Goal: Navigation & Orientation: Find specific page/section

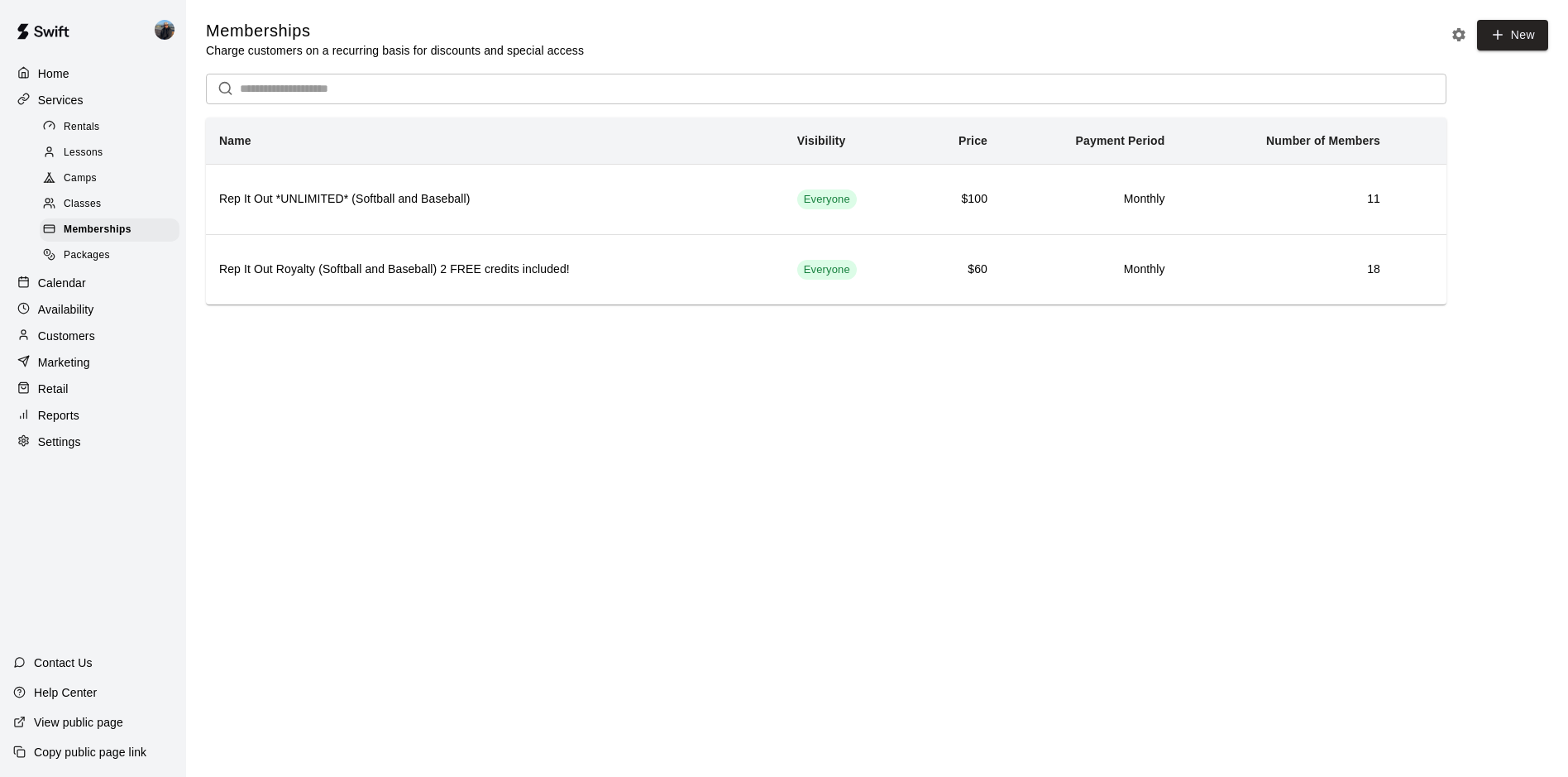
click at [51, 289] on p "Calendar" at bounding box center [62, 283] width 48 height 17
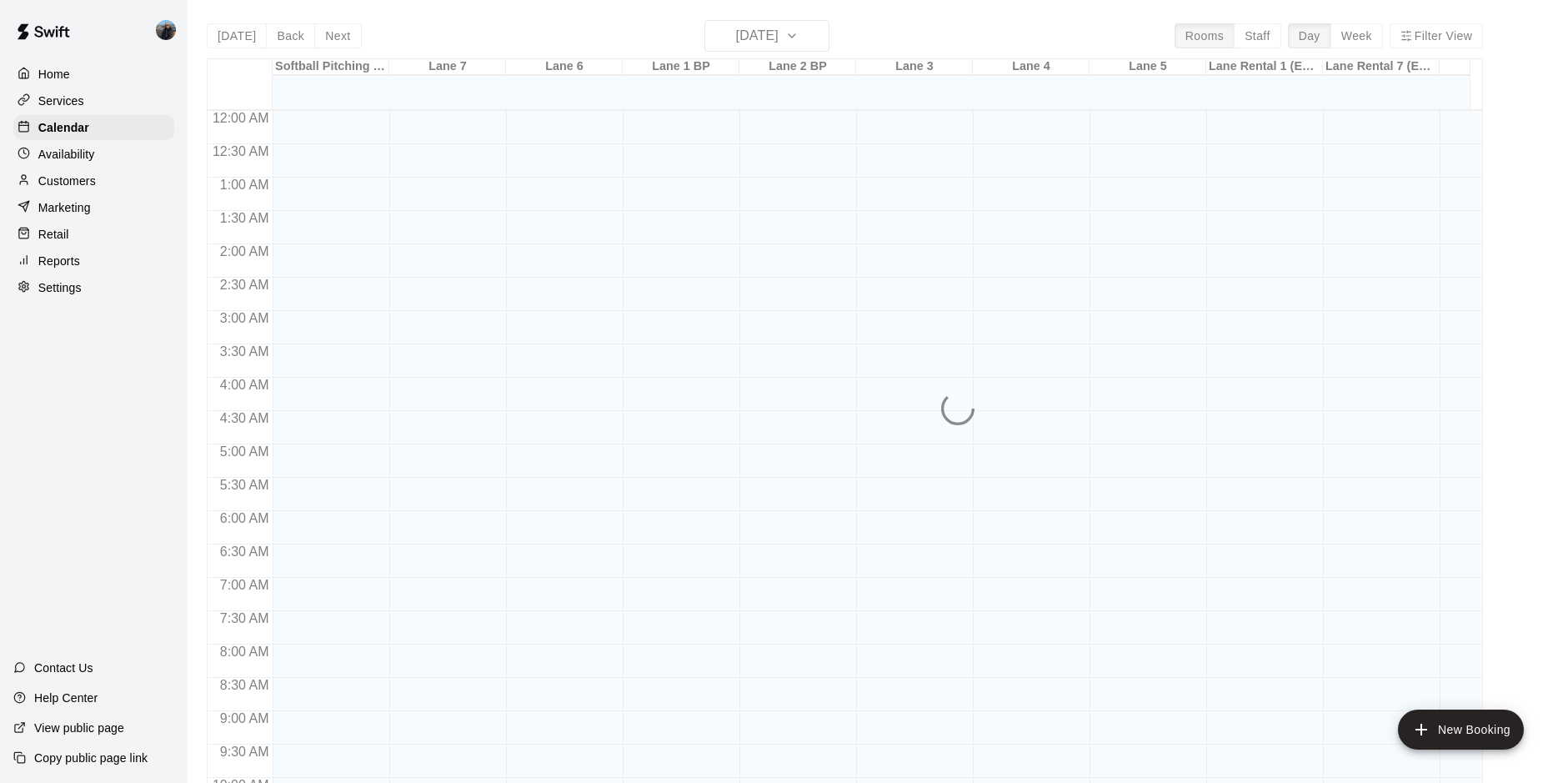
scroll to position [859, 0]
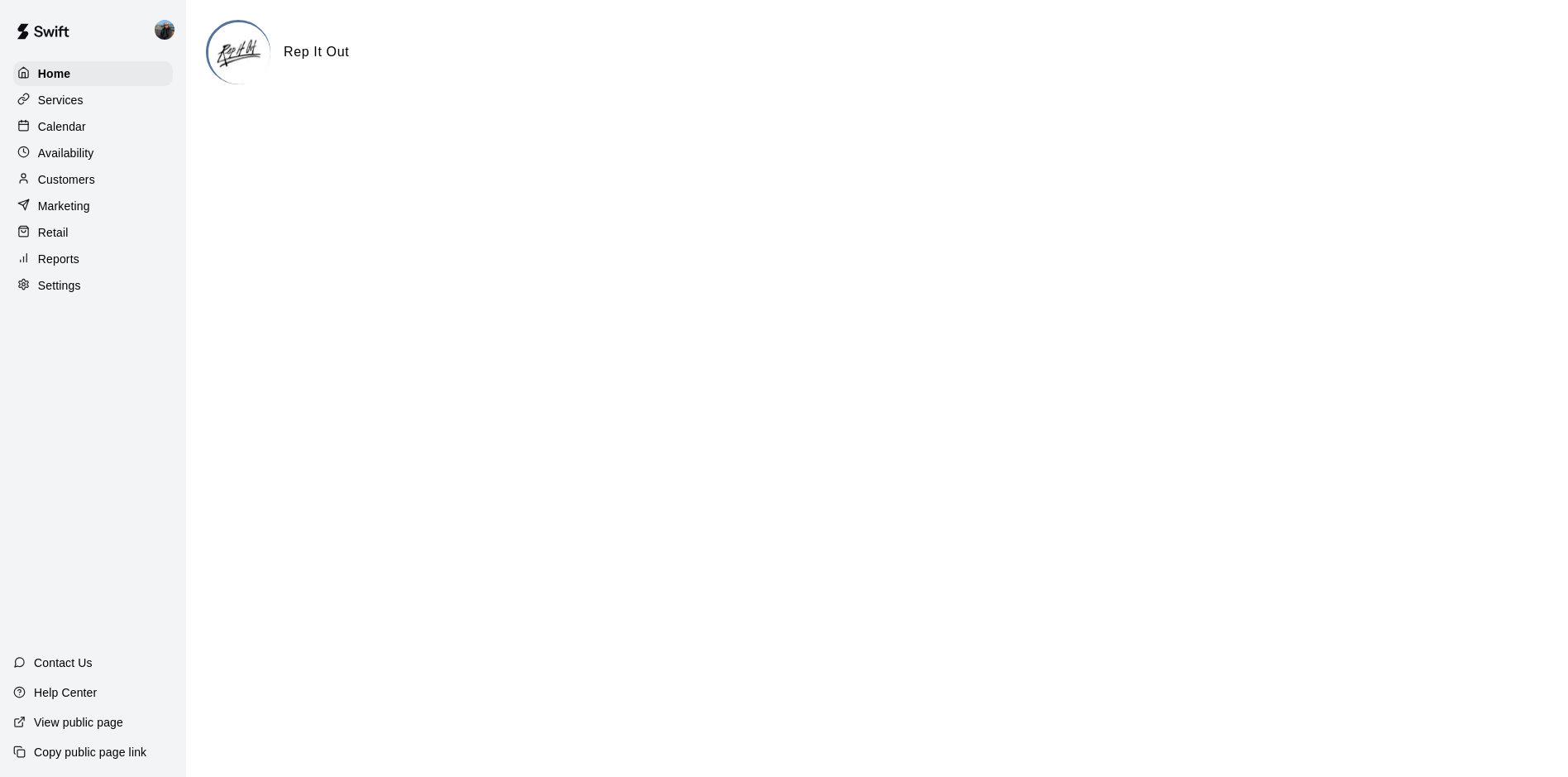
click at [63, 121] on p "Calendar" at bounding box center [62, 127] width 48 height 17
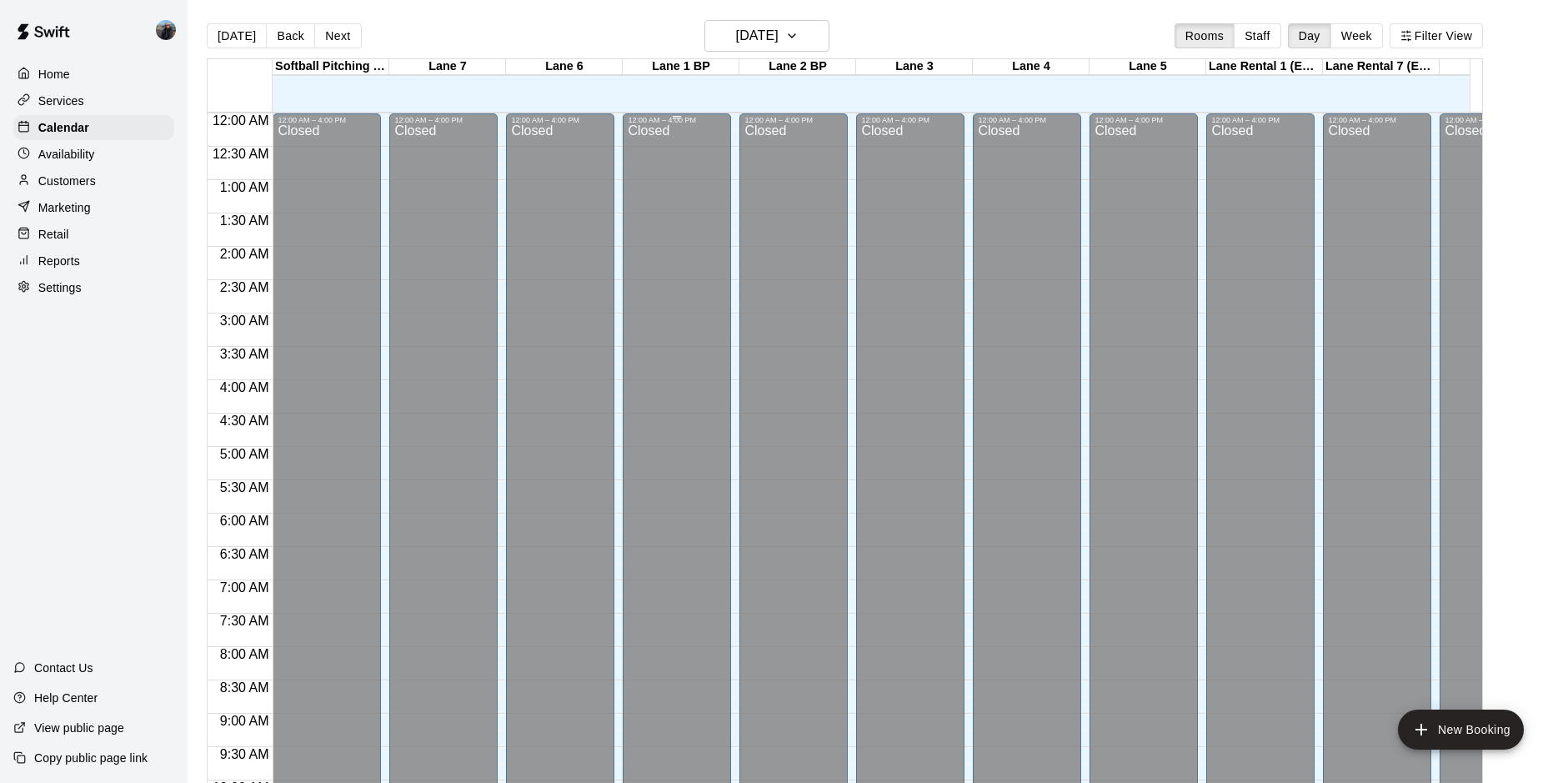
scroll to position [859, 0]
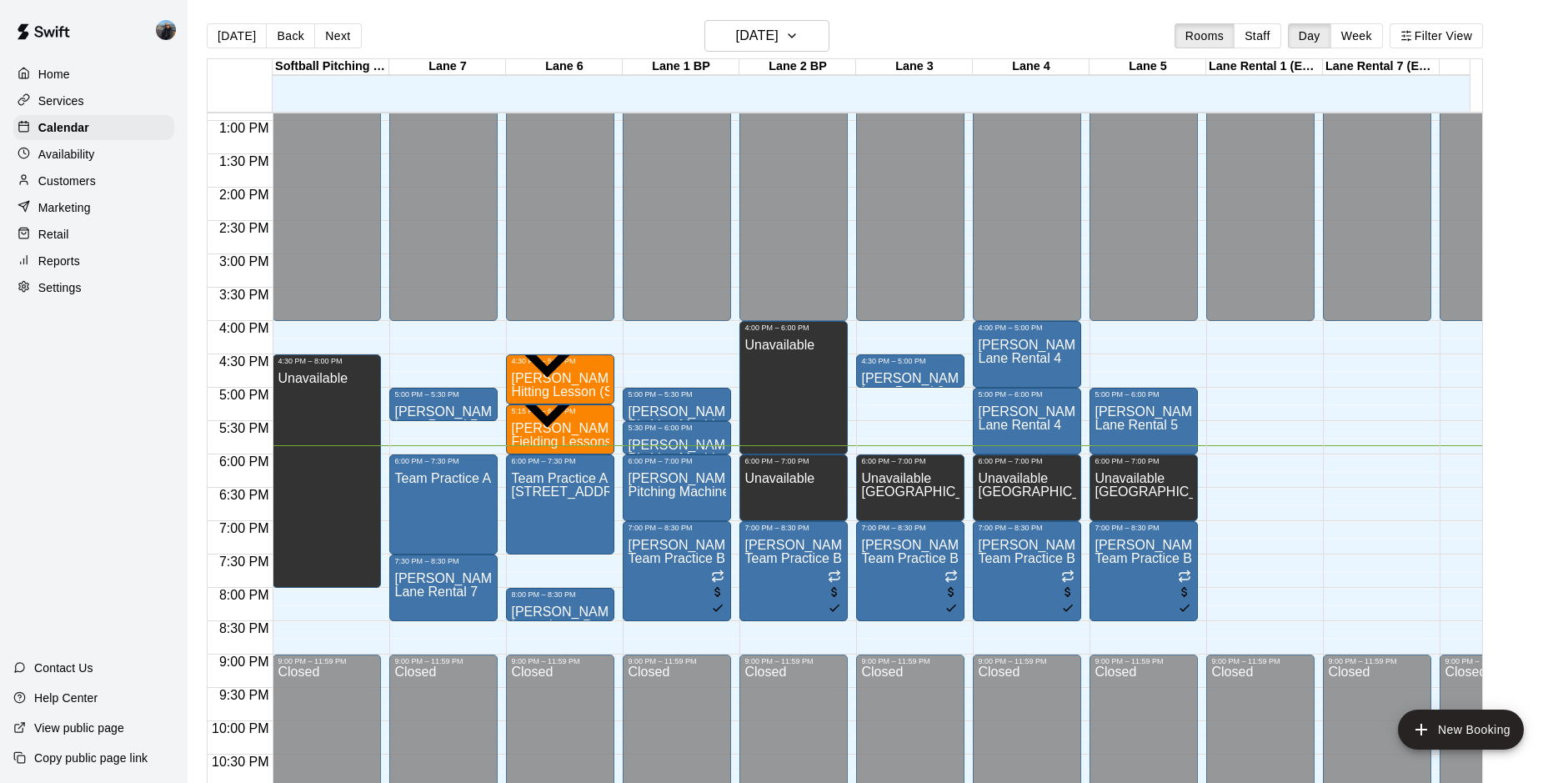
click at [58, 724] on p "View public page" at bounding box center [79, 728] width 90 height 17
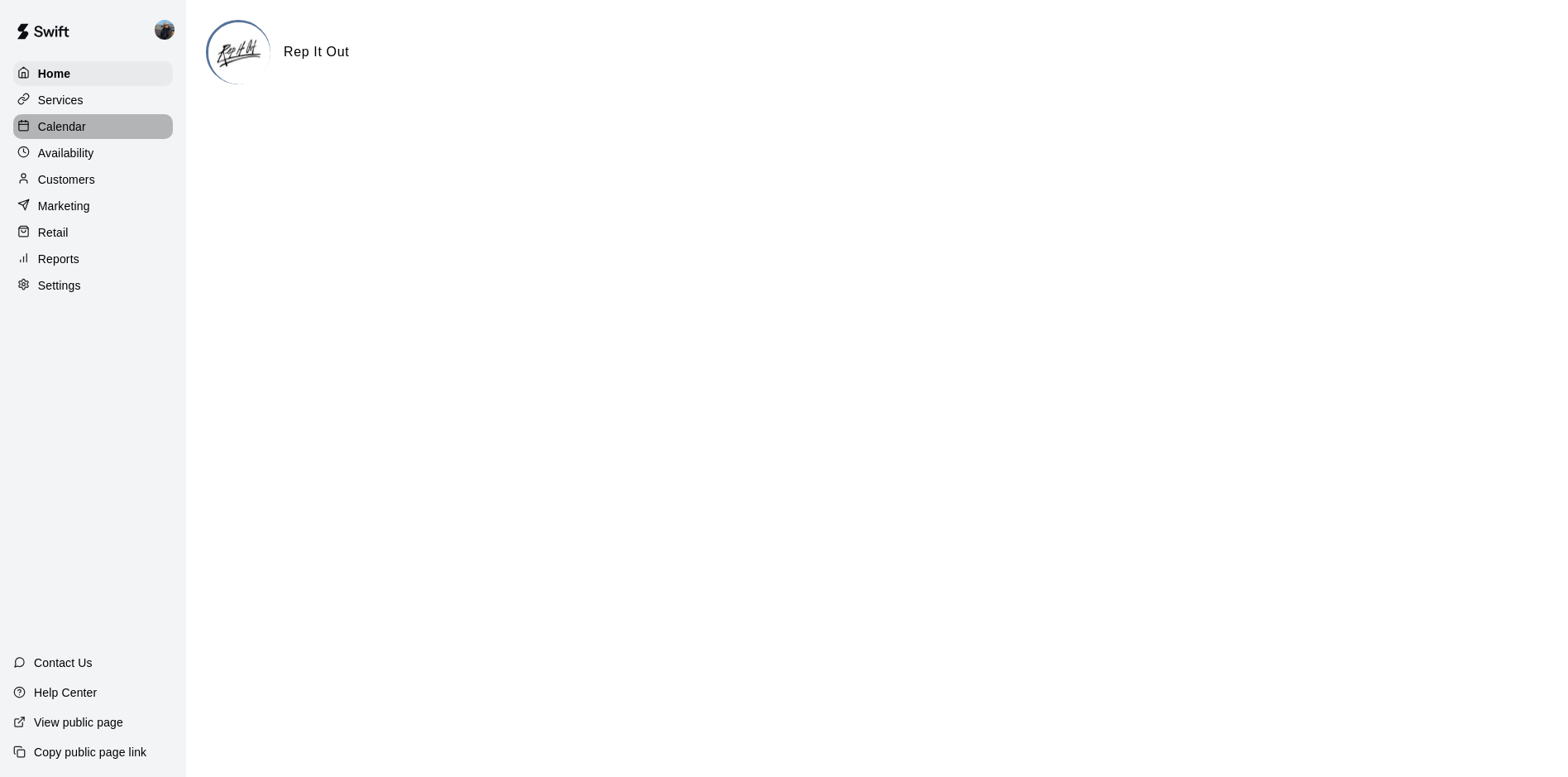
click at [62, 122] on p "Calendar" at bounding box center [62, 127] width 48 height 17
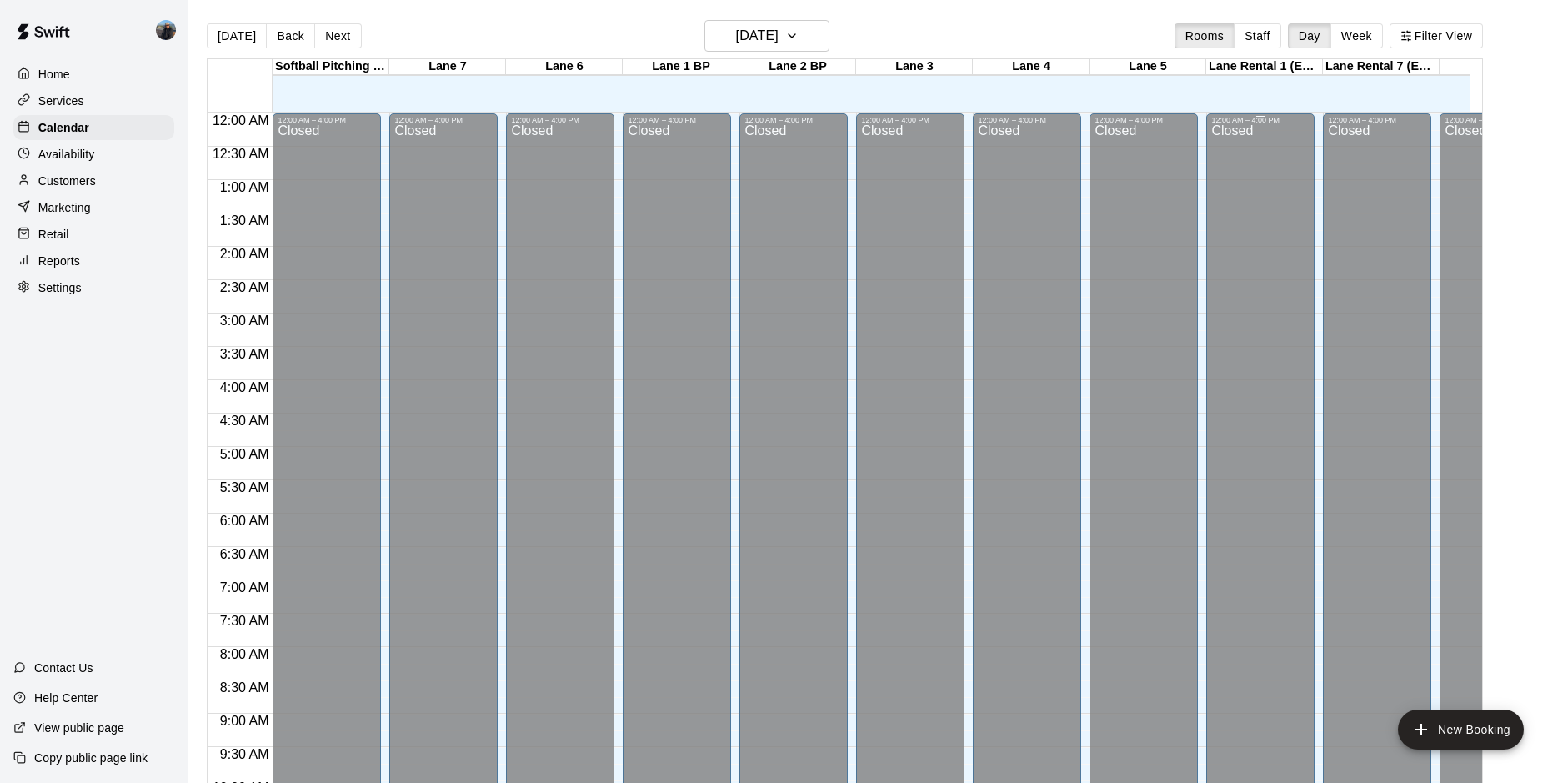
scroll to position [859, 0]
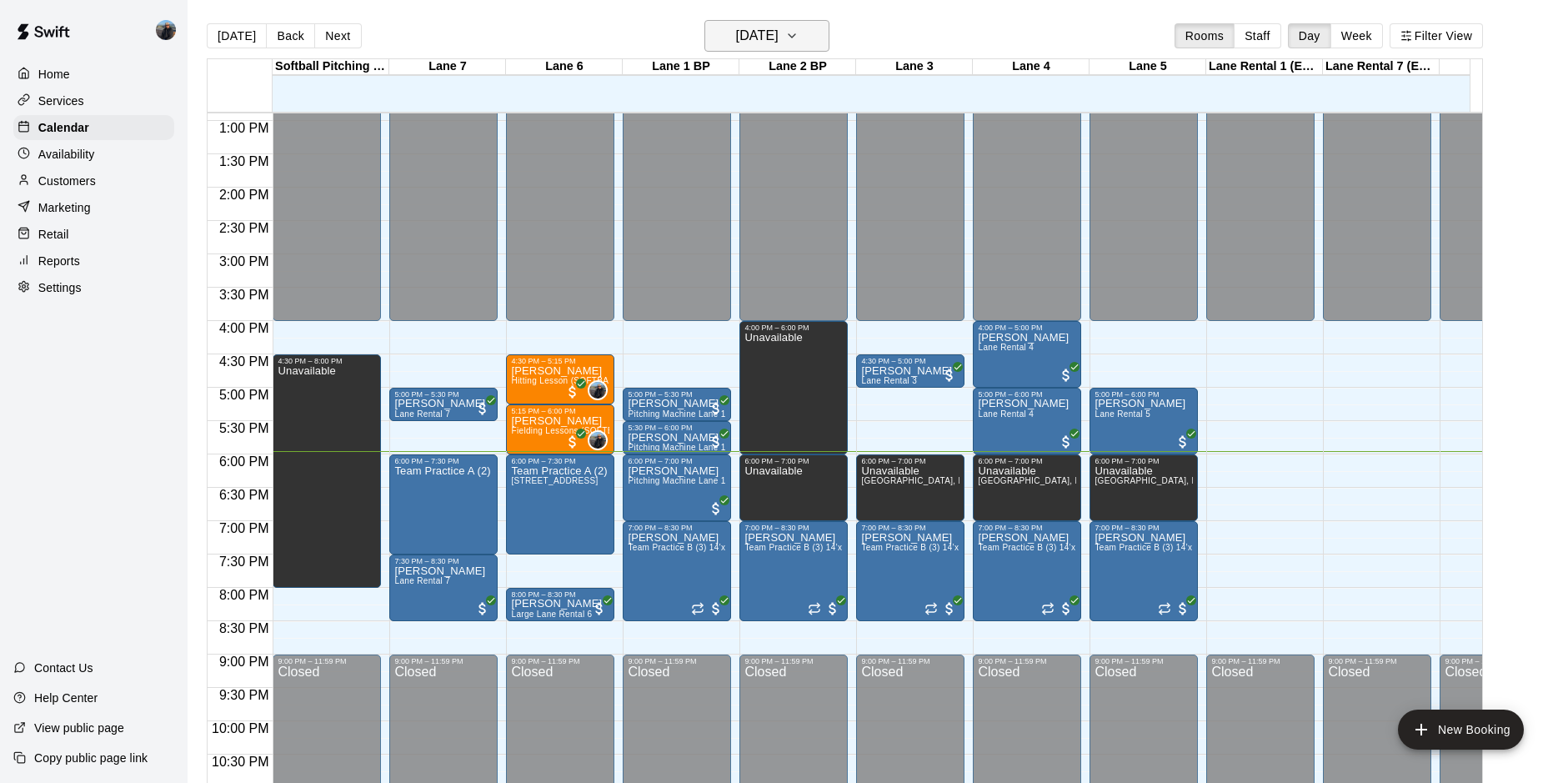
click at [807, 31] on button "[DATE]" at bounding box center [767, 36] width 125 height 32
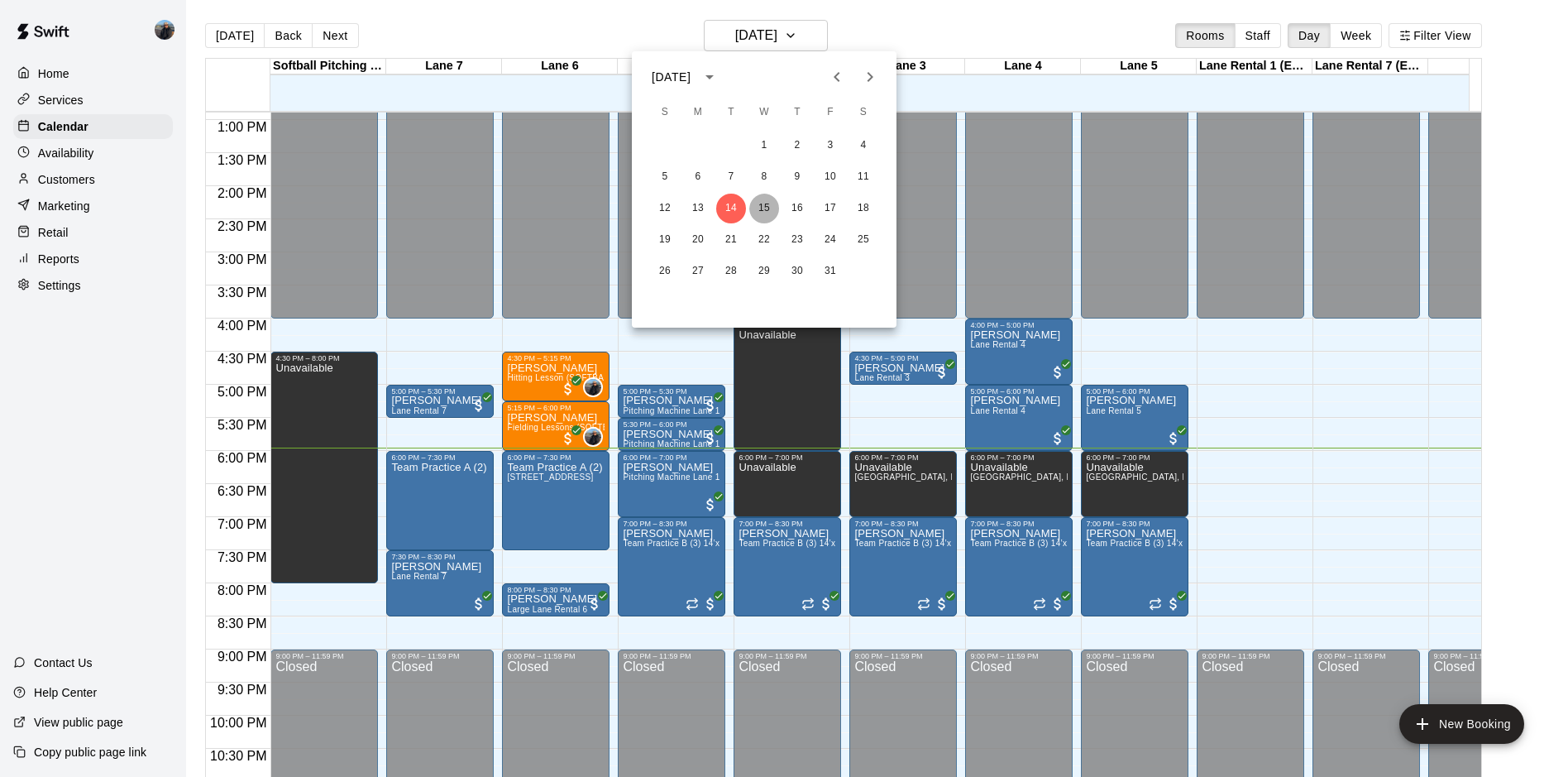
click at [765, 210] on button "15" at bounding box center [765, 208] width 30 height 30
